Goal: Task Accomplishment & Management: Manage account settings

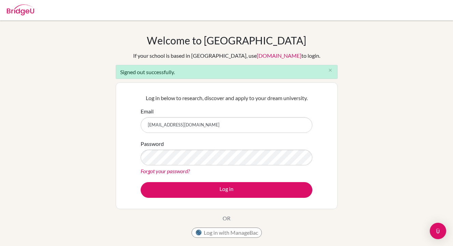
type input "[EMAIL_ADDRESS][DOMAIN_NAME]"
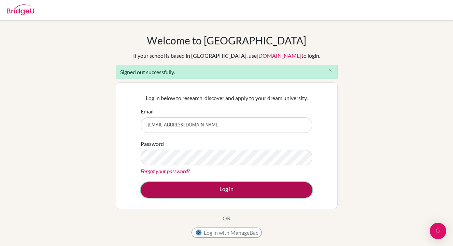
click at [227, 195] on button "Log in" at bounding box center [227, 190] width 172 height 16
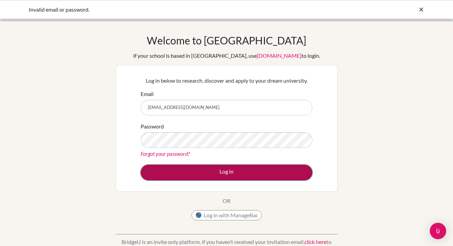
click at [167, 175] on button "Log in" at bounding box center [227, 173] width 172 height 16
click at [189, 171] on button "Log in" at bounding box center [227, 173] width 172 height 16
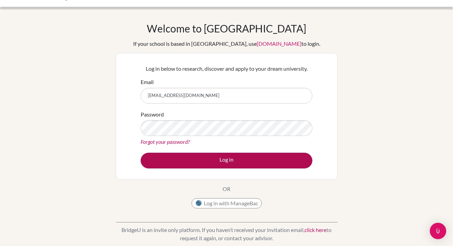
scroll to position [12, 0]
